Goal: Task Accomplishment & Management: Use online tool/utility

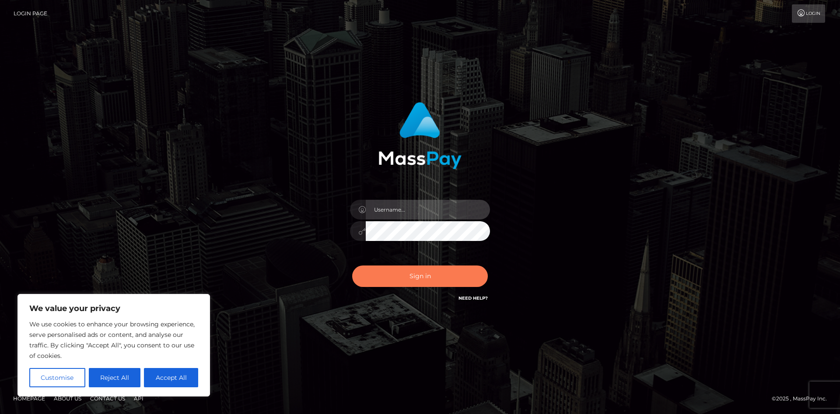
type input "hello.feetfinder"
click at [430, 281] on button "Sign in" at bounding box center [420, 275] width 136 height 21
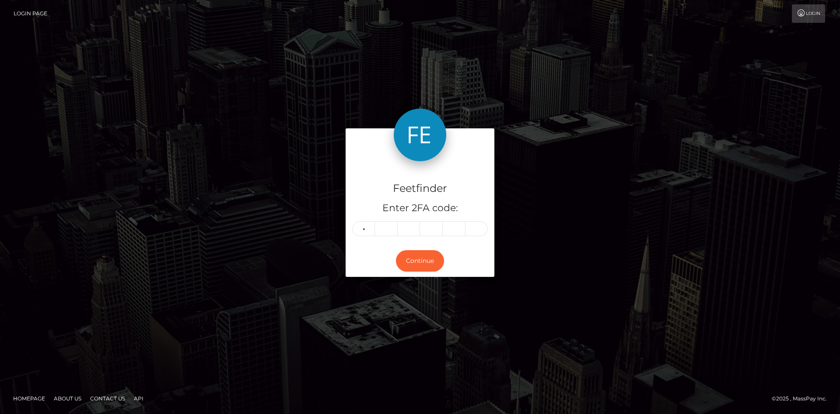
type input "0"
type input "8"
type input "2"
type input "4"
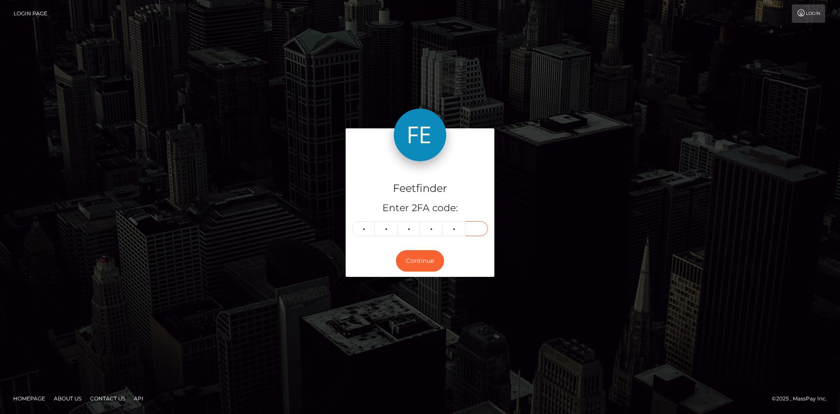
type input "9"
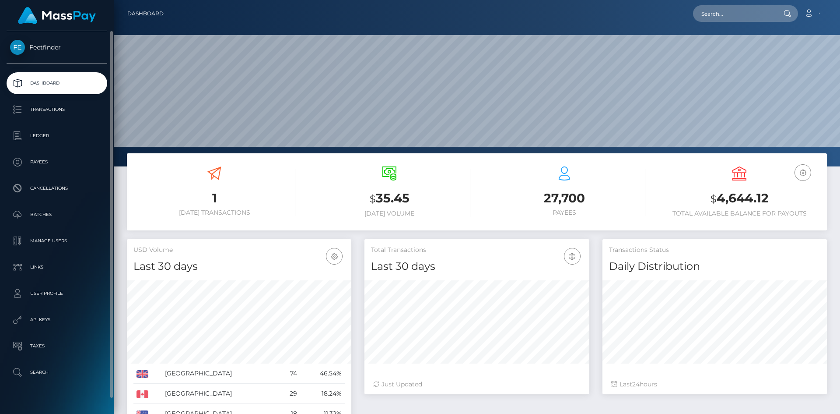
scroll to position [155, 225]
click at [40, 159] on p "Payees" at bounding box center [57, 161] width 94 height 13
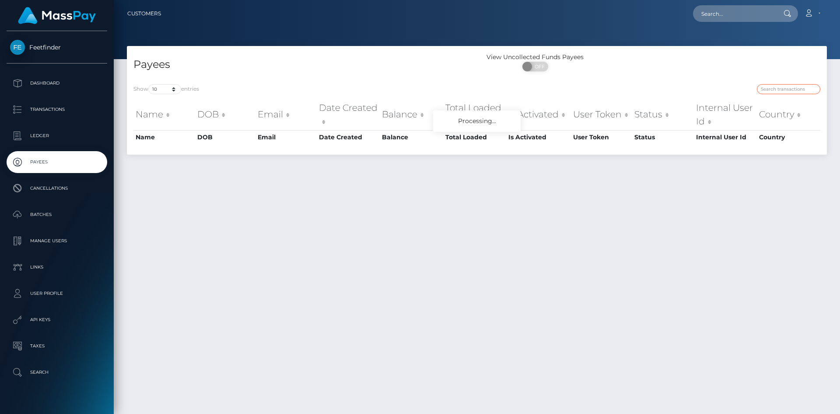
click at [790, 91] on input "search" at bounding box center [788, 89] width 63 height 10
paste input "bc2c7879-7b36-11f0-8023-0266f44cc279"
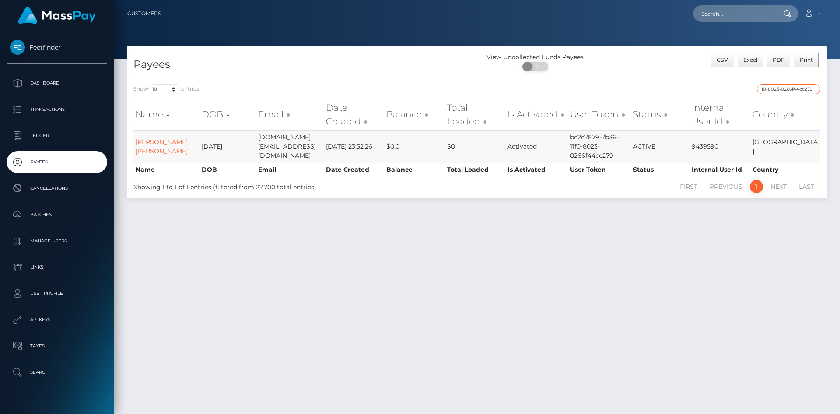
type input "bc2c7879-7b36-11f0-8023-0266f44cc279"
